Goal: Transaction & Acquisition: Purchase product/service

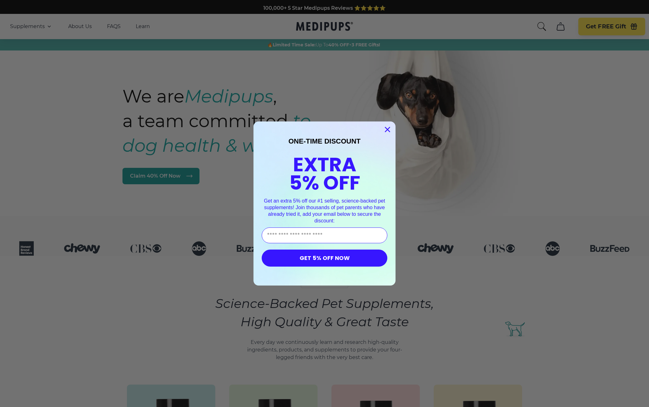
drag, startPoint x: 242, startPoint y: 7, endPoint x: 414, endPoint y: 5, distance: 171.9
click at [410, 9] on body "100,000+ 5 Star Medipups Reviews ⭐️⭐️⭐️⭐️⭐️ Made In The USA from domestic & glo…" at bounding box center [324, 203] width 649 height 407
click at [329, 133] on div "ONE-TIME DISCOUNT EXTRA 5% OFF Get an extra 5% off our #1 selling, science-back…" at bounding box center [324, 203] width 129 height 151
click at [388, 132] on circle "Close dialog" at bounding box center [387, 129] width 10 height 10
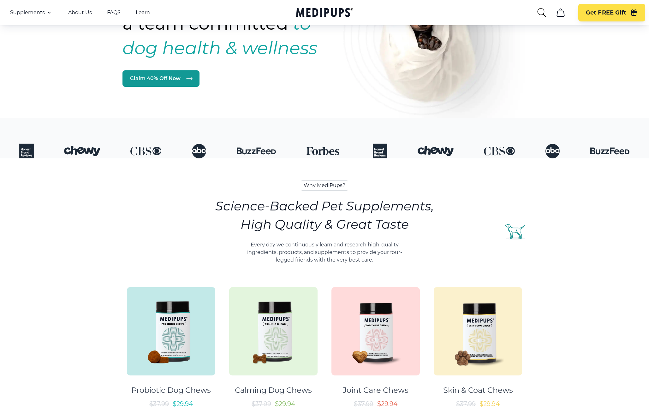
scroll to position [121, 0]
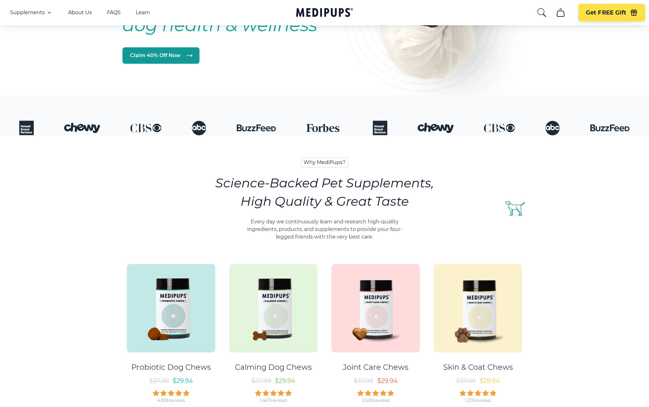
click at [212, 300] on img at bounding box center [171, 308] width 88 height 88
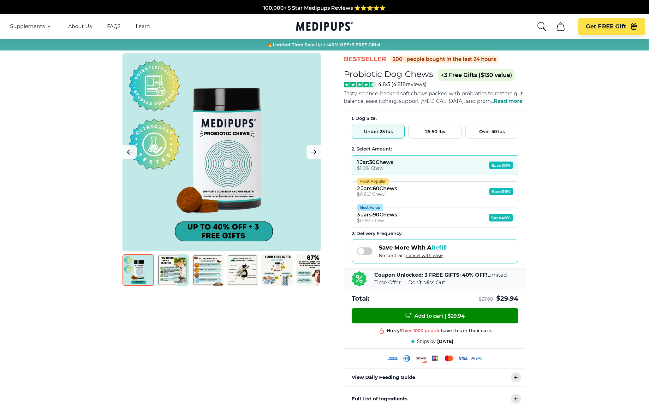
click at [328, 23] on icon "Medipups" at bounding box center [324, 27] width 57 height 12
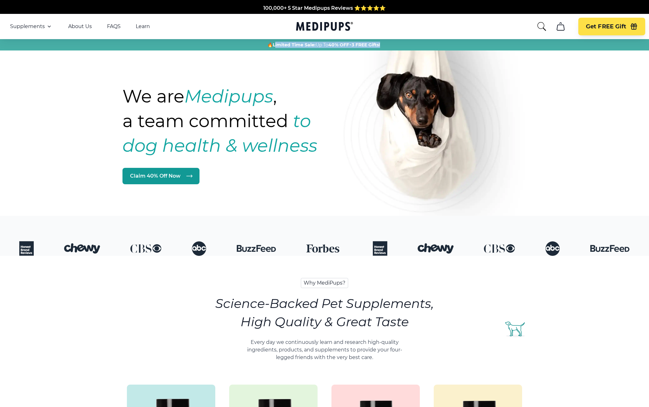
drag, startPoint x: 273, startPoint y: 46, endPoint x: 403, endPoint y: 44, distance: 129.7
click at [403, 44] on div "🔥 Limited Time Sale: Up To 40% OFF + 3 FREE Gifts!" at bounding box center [323, 45] width 639 height 6
drag, startPoint x: 281, startPoint y: 44, endPoint x: 365, endPoint y: 44, distance: 83.6
click at [365, 44] on span "🔥 Limited Time Sale: Up To 40% OFF + 3 FREE Gifts!" at bounding box center [323, 45] width 113 height 6
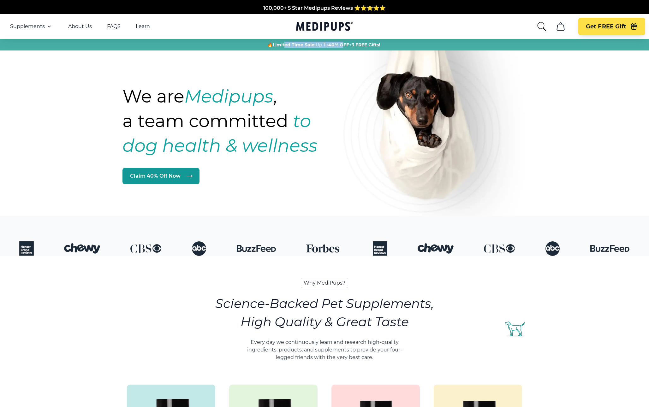
drag, startPoint x: 283, startPoint y: 45, endPoint x: 342, endPoint y: 45, distance: 59.3
click at [342, 45] on span "🔥 Limited Time Sale: Up To 40% OFF + 3 FREE Gifts!" at bounding box center [323, 45] width 113 height 6
click at [0, 0] on span "40% OFF" at bounding box center [0, 0] width 0 height 0
drag, startPoint x: 314, startPoint y: 47, endPoint x: 354, endPoint y: 46, distance: 39.8
click at [354, 46] on span "🔥 Limited Time Sale: Up To 40% OFF + 3 FREE Gifts!" at bounding box center [323, 45] width 113 height 6
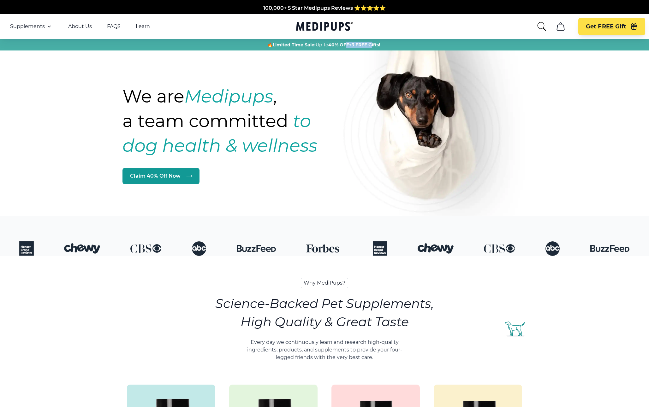
drag, startPoint x: 372, startPoint y: 42, endPoint x: 343, endPoint y: 44, distance: 29.7
click at [343, 44] on span "🔥 Limited Time Sale: Up To 40% OFF + 3 FREE Gifts!" at bounding box center [323, 45] width 113 height 6
